Goal: Navigation & Orientation: Find specific page/section

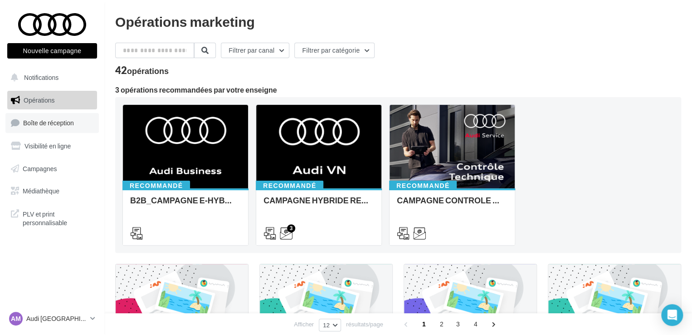
click at [60, 89] on link "Boîte de réception" at bounding box center [51, 123] width 93 height 20
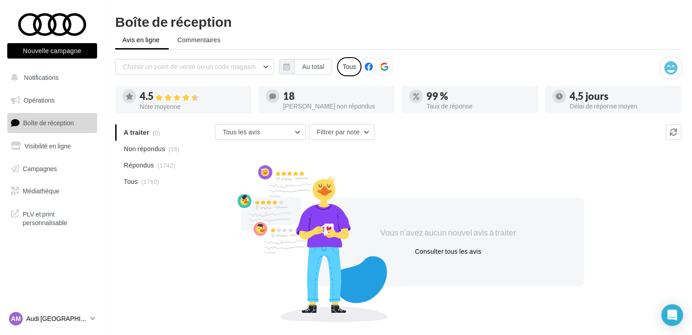
click at [66, 317] on p "Audi [GEOGRAPHIC_DATA]" at bounding box center [56, 318] width 60 height 9
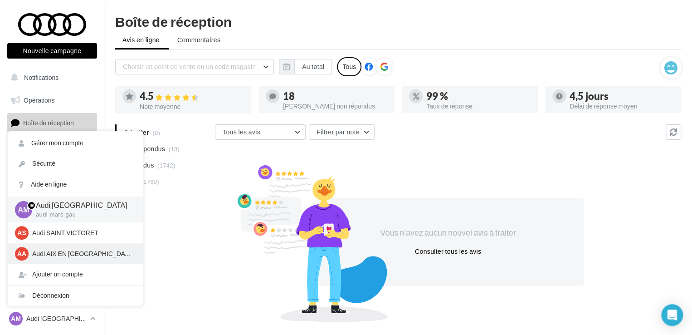
click at [61, 252] on p "Audi AIX EN [GEOGRAPHIC_DATA]" at bounding box center [82, 253] width 100 height 9
